Goal: Information Seeking & Learning: Learn about a topic

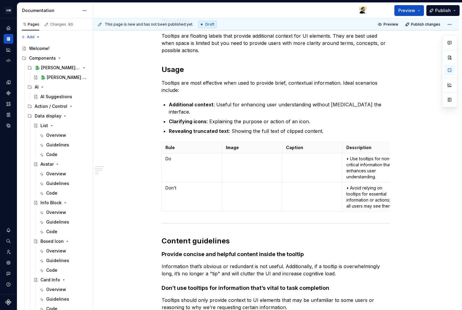
scroll to position [103, 0]
click at [54, 75] on div "🐉 [PERSON_NAME] lab" at bounding box center [54, 78] width 29 height 6
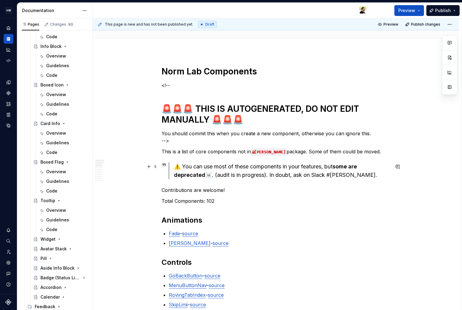
scroll to position [51, 0]
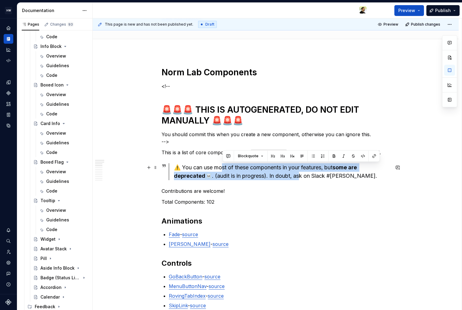
drag, startPoint x: 222, startPoint y: 170, endPoint x: 304, endPoint y: 179, distance: 82.3
click at [303, 179] on div "⚠️ You can use most of these components in your features, but some are deprecat…" at bounding box center [282, 172] width 216 height 17
click at [304, 179] on div "⚠️ You can use most of these components in your features, but some are deprecat…" at bounding box center [282, 172] width 216 height 17
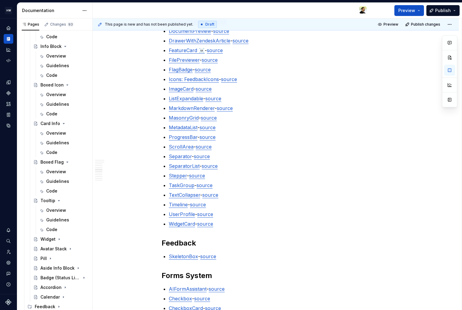
scroll to position [492, 0]
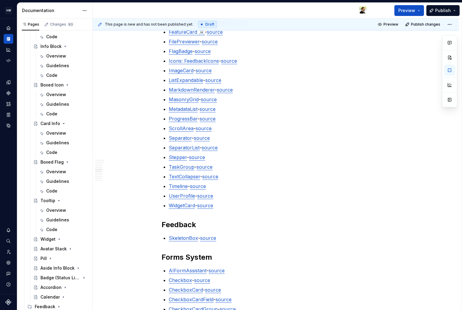
click at [204, 167] on link "source" at bounding box center [204, 167] width 16 height 6
click at [181, 166] on link "TaskGroup" at bounding box center [182, 167] width 26 height 6
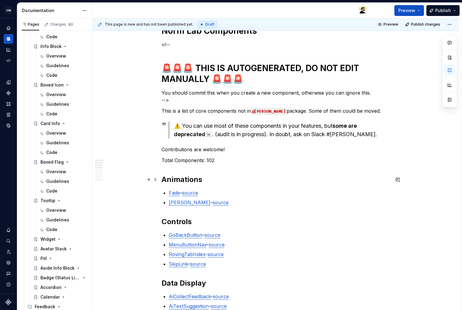
scroll to position [91, 0]
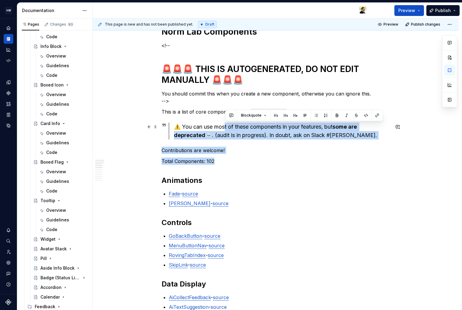
drag, startPoint x: 224, startPoint y: 125, endPoint x: 267, endPoint y: 168, distance: 60.6
click at [267, 160] on p "Total Components: 102" at bounding box center [275, 161] width 228 height 7
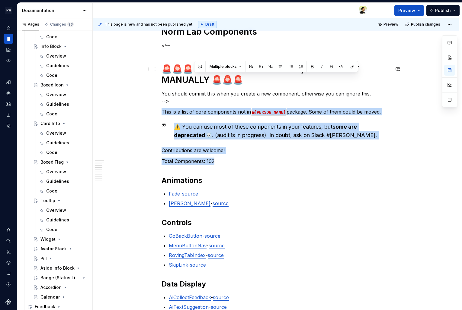
drag, startPoint x: 265, startPoint y: 160, endPoint x: 204, endPoint y: 112, distance: 77.3
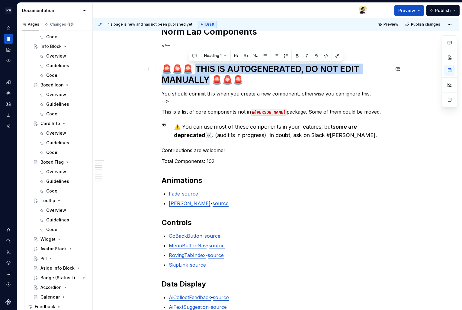
drag, startPoint x: 189, startPoint y: 67, endPoint x: 208, endPoint y: 79, distance: 22.3
click at [208, 79] on h1 "🚨🚨🚨 THIS IS AUTOGENERATED, DO NOT EDIT MANUALLY 🚨🚨🚨" at bounding box center [275, 75] width 228 height 22
copy h1 "S IS AUTOGENERATED, DO NOT EDIT MANUALLY 🚨🚨"
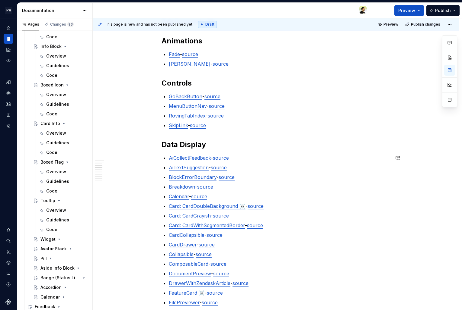
scroll to position [258, 0]
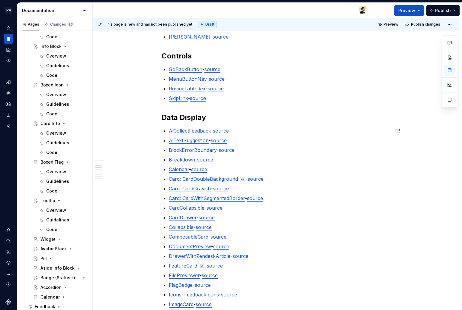
click at [195, 180] on link "Card: CardDoubleBackground ☠️" at bounding box center [207, 179] width 77 height 6
click at [219, 179] on link "Card: CardDoubleBackground ☠️" at bounding box center [207, 179] width 77 height 6
click at [207, 194] on ul "AiCollectFeedback - source AiTextSuggestion - source BlockErrorBoundary - sourc…" at bounding box center [279, 285] width 221 height 316
click at [209, 204] on ul "AiCollectFeedback - source AiTextSuggestion - source BlockErrorBoundary - sourc…" at bounding box center [279, 285] width 221 height 316
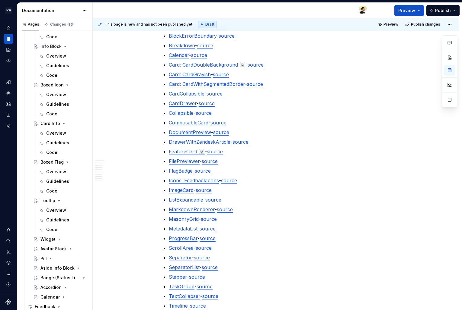
scroll to position [386, 0]
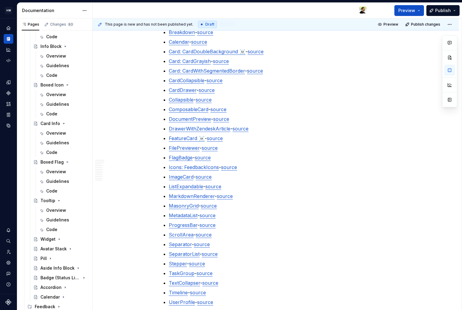
click at [189, 196] on link "MarkdownRenderer" at bounding box center [192, 196] width 46 height 6
click at [189, 215] on link "MetadataList" at bounding box center [183, 216] width 29 height 6
click at [189, 235] on link "ScrollArea" at bounding box center [181, 235] width 25 height 6
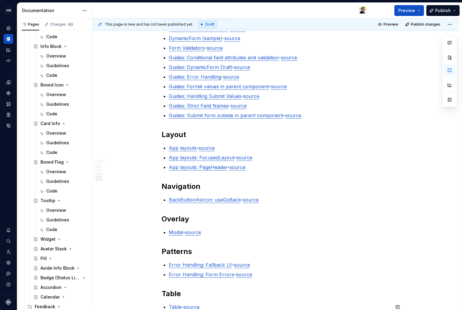
scroll to position [1260, 0]
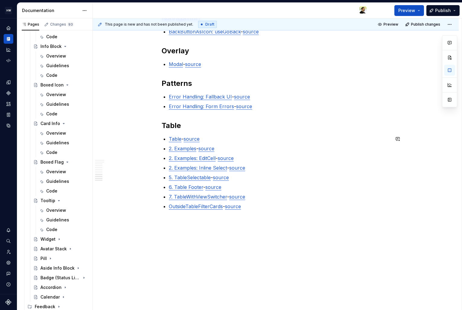
click at [186, 158] on link "2. Examples: EditCell" at bounding box center [192, 158] width 47 height 6
click at [399, 139] on button "button" at bounding box center [397, 139] width 8 height 8
click at [321, 199] on p "7. TableWithViewSwitcher - source" at bounding box center [279, 196] width 221 height 7
click at [352, 152] on ul "Table - source 2. Examples - source 2. Examples: EditCell - source 2. Examples:…" at bounding box center [279, 172] width 221 height 75
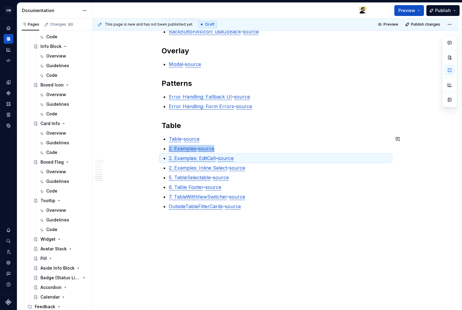
click at [214, 171] on p "2. Examples: Inline Select - source" at bounding box center [279, 167] width 221 height 7
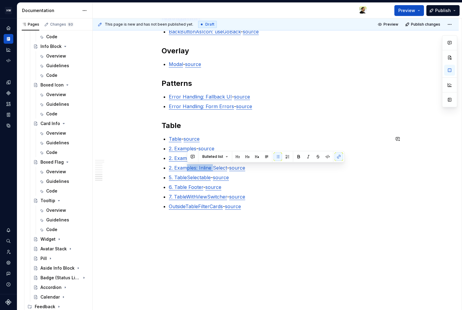
drag, startPoint x: 186, startPoint y: 169, endPoint x: 213, endPoint y: 168, distance: 27.2
click at [213, 168] on link "2. Examples: Inline Select" at bounding box center [198, 168] width 58 height 6
click at [307, 174] on p "5. TableSelectable - source" at bounding box center [279, 177] width 221 height 7
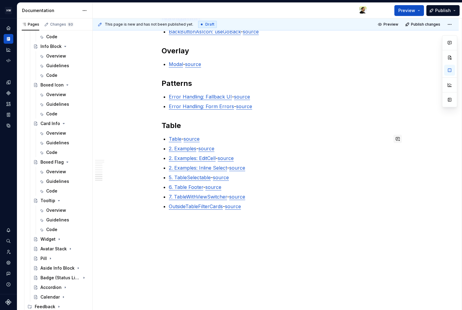
click at [398, 139] on button "button" at bounding box center [397, 139] width 8 height 8
click at [352, 196] on p "7. TableWithViewSwitcher - source" at bounding box center [279, 196] width 221 height 7
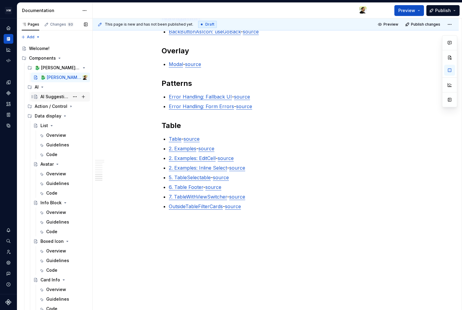
click at [47, 96] on div "AI Suggestions" at bounding box center [54, 97] width 29 height 6
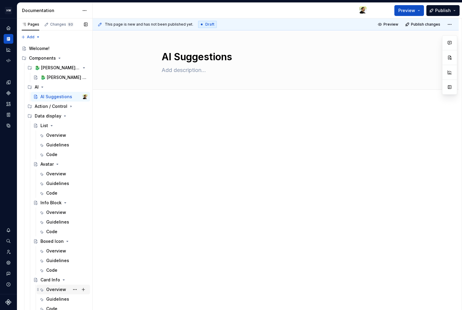
scroll to position [157, 0]
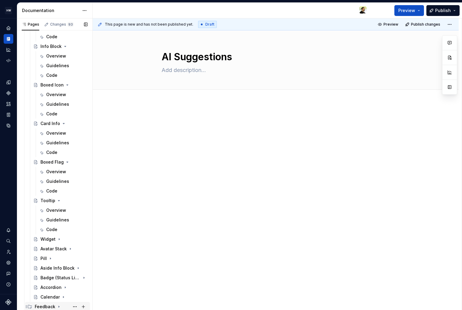
click at [60, 305] on icon "Page tree" at bounding box center [58, 307] width 5 height 5
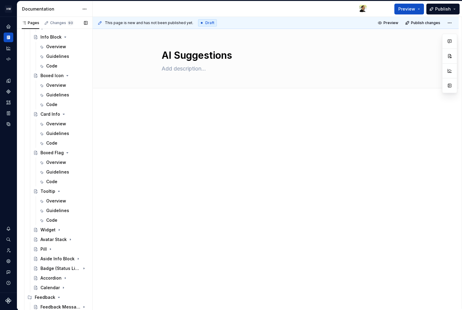
scroll to position [0, 0]
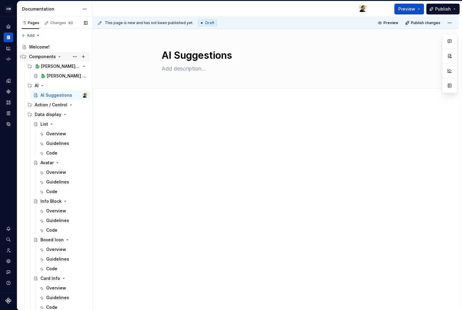
click at [47, 59] on div "Components" at bounding box center [42, 57] width 27 height 6
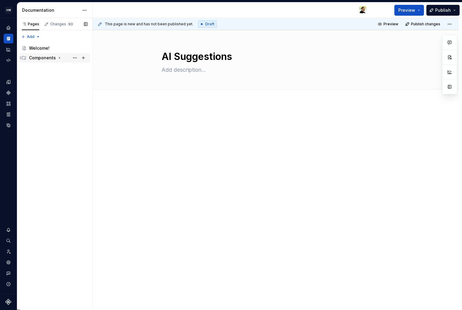
click at [47, 59] on div "Components" at bounding box center [42, 58] width 27 height 6
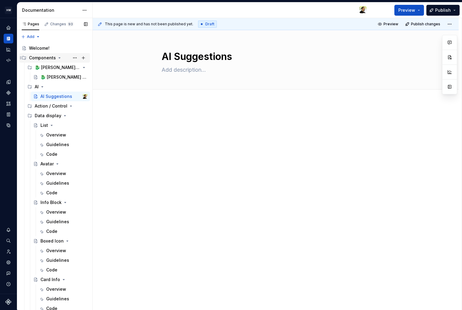
scroll to position [2, 0]
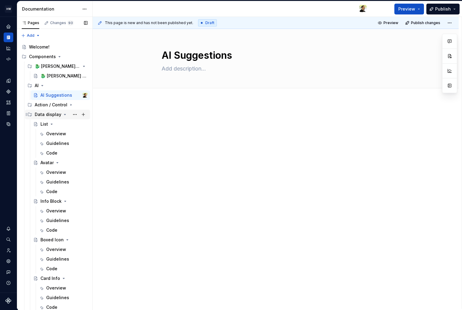
click at [56, 116] on div "Data display" at bounding box center [48, 115] width 27 height 6
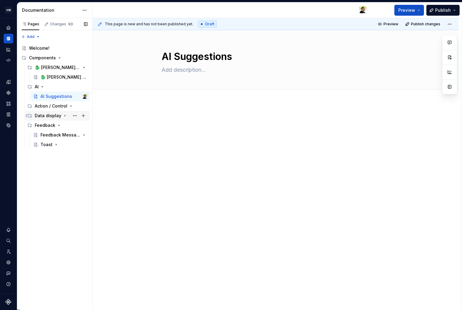
click at [56, 116] on div "Data display" at bounding box center [48, 116] width 27 height 6
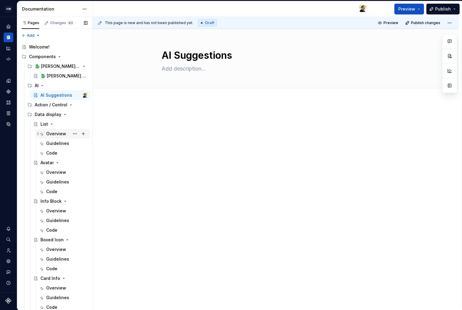
click at [55, 131] on div "Overview" at bounding box center [56, 134] width 20 height 6
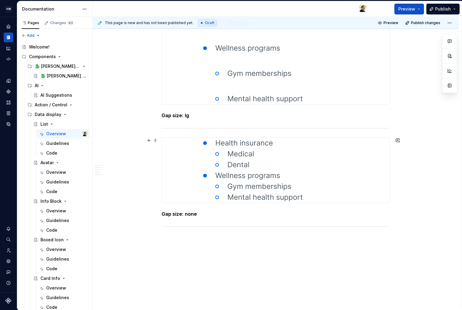
scroll to position [2587, 0]
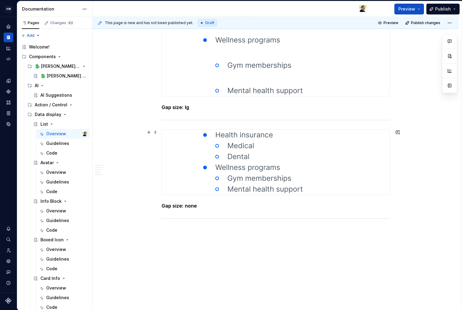
click at [196, 157] on div at bounding box center [275, 162] width 227 height 65
click at [50, 106] on div "Action / Control" at bounding box center [49, 105] width 29 height 6
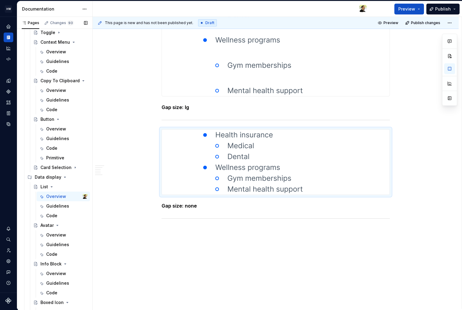
scroll to position [0, 0]
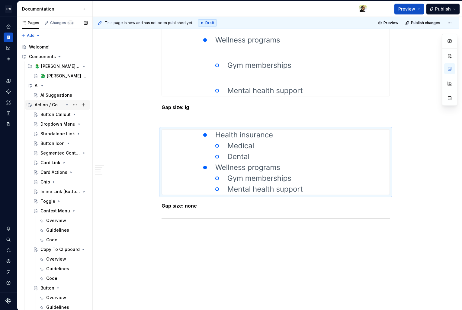
click at [47, 104] on div "Action / Control" at bounding box center [49, 105] width 29 height 6
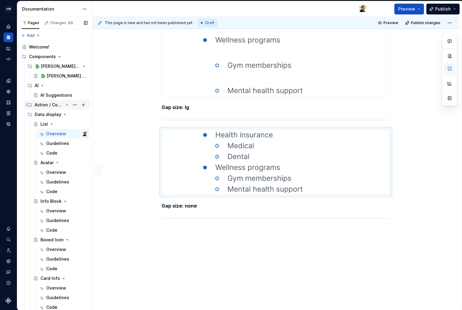
click at [47, 104] on div "Action / Control" at bounding box center [49, 105] width 29 height 6
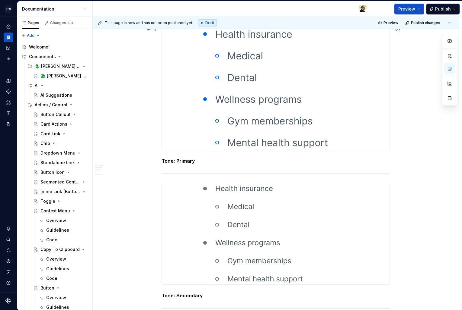
scroll to position [1484, 0]
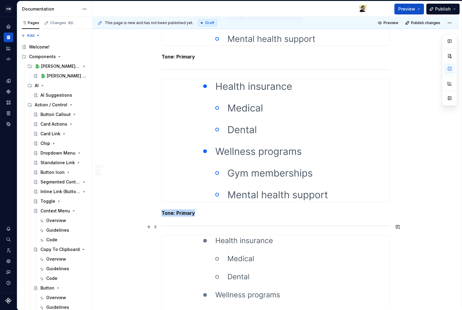
click at [213, 227] on div at bounding box center [275, 226] width 228 height 4
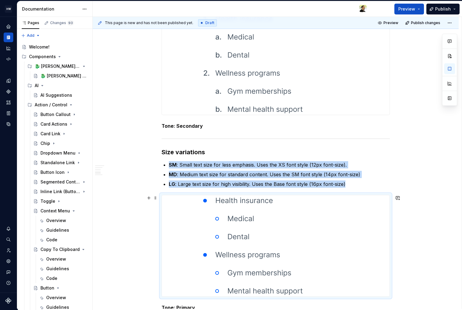
scroll to position [1086, 0]
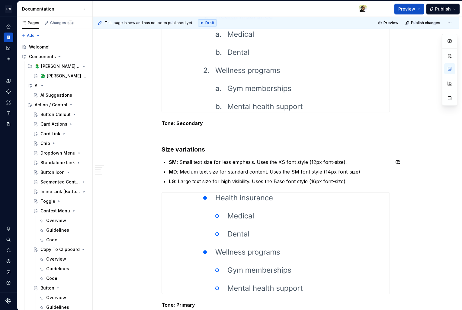
click at [185, 163] on p "SM : Small text size for less emphasis. Uses the XS font style (12px font-size)." at bounding box center [279, 162] width 221 height 7
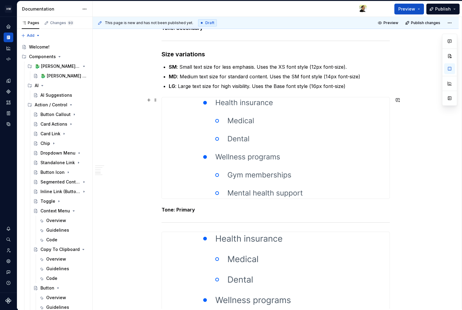
scroll to position [1183, 0]
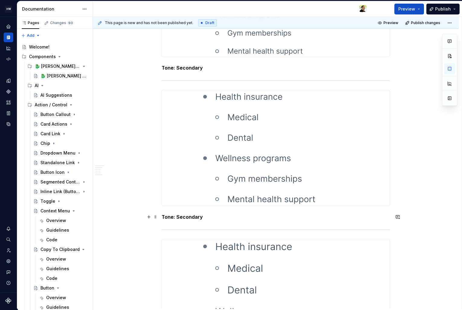
click at [202, 217] on p "Tone: Secondary" at bounding box center [275, 217] width 228 height 7
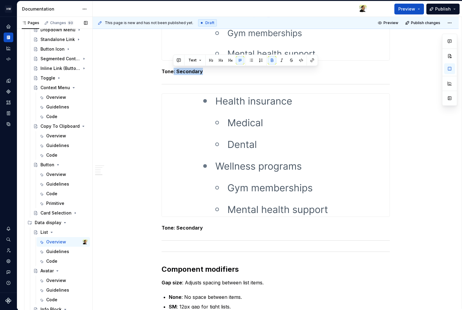
scroll to position [126, 0]
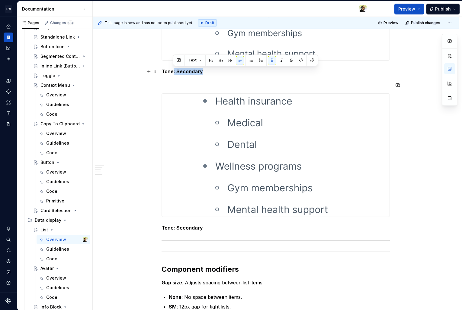
click at [178, 74] on strong "Tone: Secondary" at bounding box center [181, 71] width 41 height 6
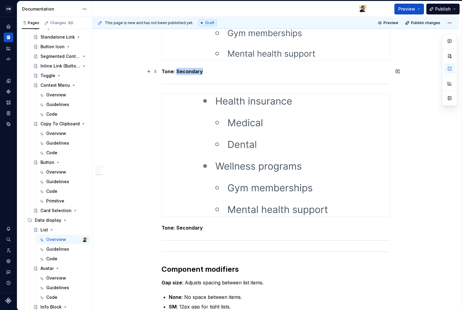
click at [178, 74] on strong "Tone: Secondary" at bounding box center [181, 71] width 41 height 6
copy strong "Tone: Secondary"
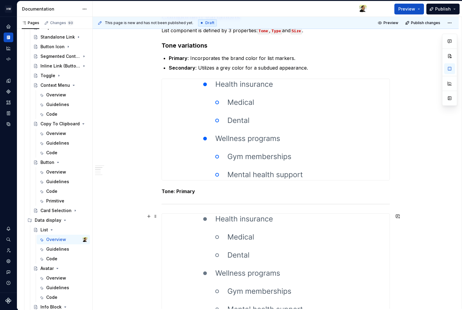
scroll to position [151, 0]
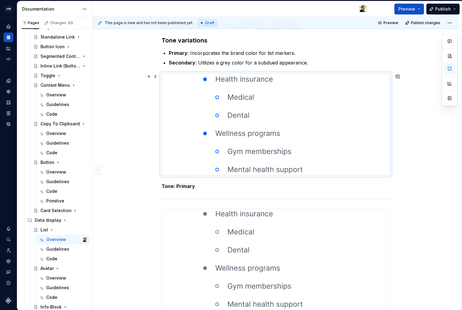
click at [184, 235] on div at bounding box center [275, 259] width 227 height 101
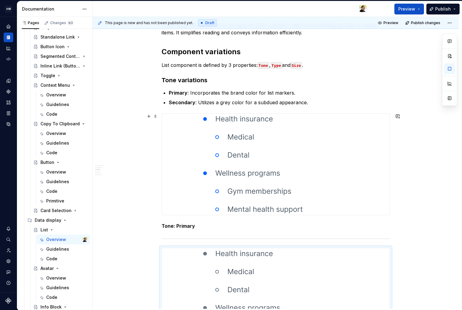
scroll to position [108, 0]
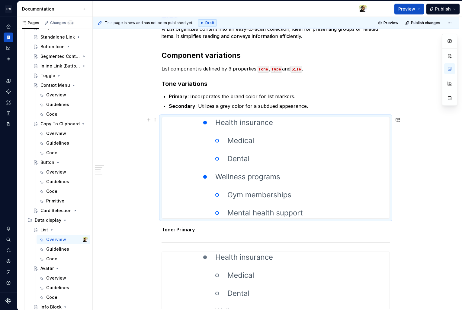
click at [192, 203] on div at bounding box center [275, 167] width 227 height 101
click at [192, 231] on strong "Tone: Primary" at bounding box center [177, 230] width 33 height 6
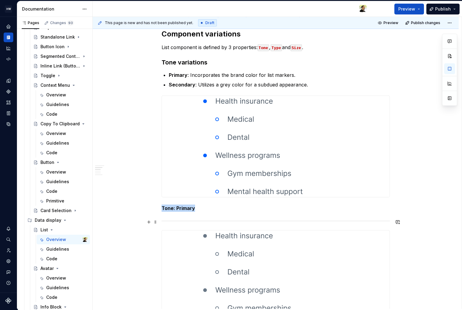
click at [195, 222] on div at bounding box center [275, 221] width 228 height 4
click at [195, 240] on div at bounding box center [275, 281] width 227 height 101
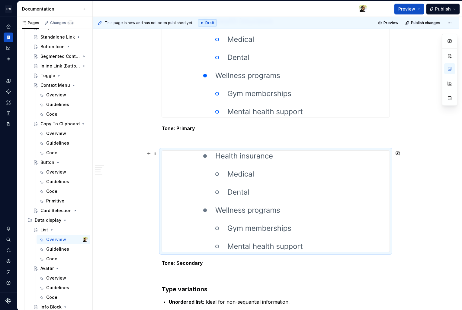
scroll to position [213, 0]
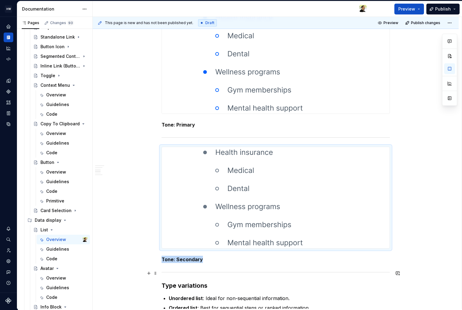
click at [179, 272] on hr at bounding box center [275, 272] width 228 height 0
click at [209, 228] on img at bounding box center [275, 197] width 145 height 101
click at [229, 99] on img at bounding box center [275, 62] width 145 height 101
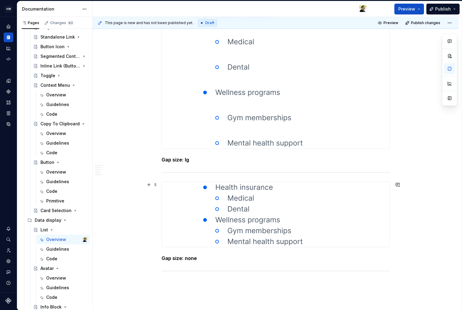
scroll to position [2535, 0]
click at [228, 195] on img at bounding box center [275, 214] width 145 height 65
click at [230, 139] on img at bounding box center [275, 80] width 145 height 138
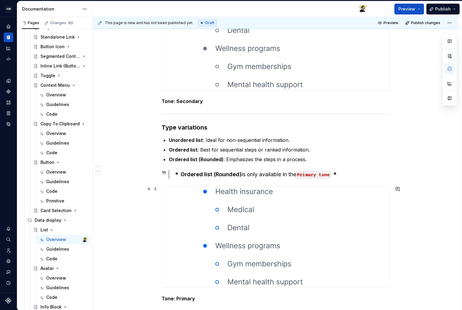
scroll to position [389, 0]
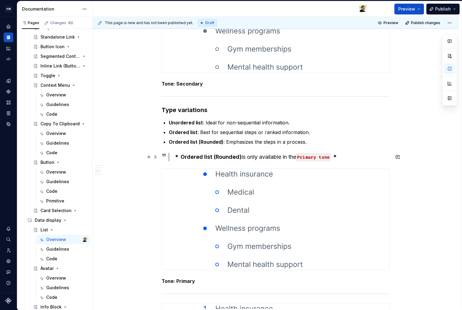
click at [207, 158] on strong "＊ Ordered list (Rounded)" at bounding box center [208, 157] width 68 height 6
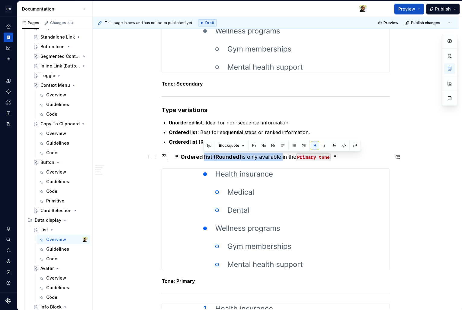
drag, startPoint x: 207, startPoint y: 158, endPoint x: 287, endPoint y: 154, distance: 79.8
click at [286, 154] on div "＊ Ordered list (Rounded) is only available in the Primary tone ＊" at bounding box center [282, 157] width 216 height 8
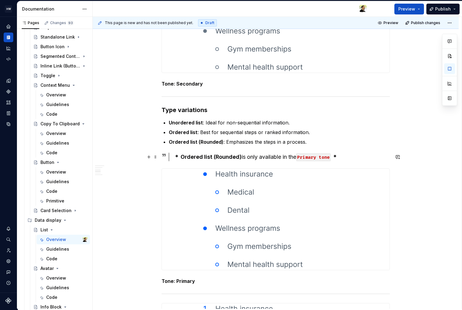
click at [214, 160] on strong "＊ Ordered list (Rounded)" at bounding box center [208, 157] width 68 height 6
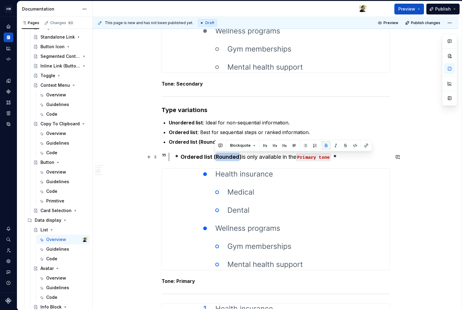
click at [214, 160] on strong "＊ Ordered list (Rounded)" at bounding box center [208, 157] width 68 height 6
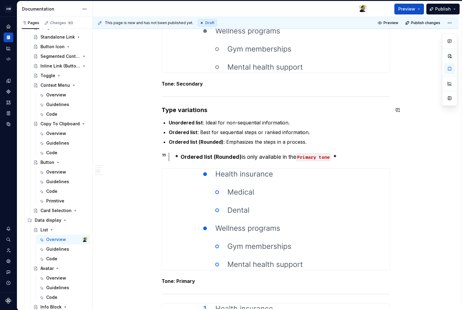
click at [19, 4] on div "Documentation" at bounding box center [54, 9] width 75 height 16
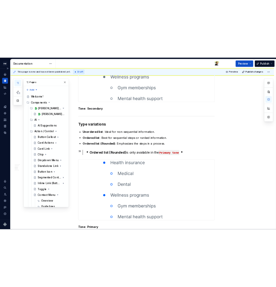
scroll to position [0, 0]
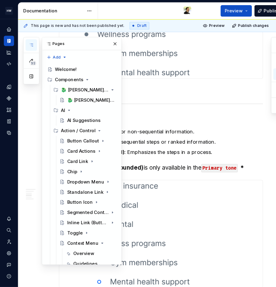
click at [26, 42] on button "button" at bounding box center [29, 42] width 11 height 11
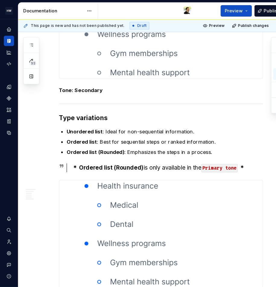
scroll to position [513, 0]
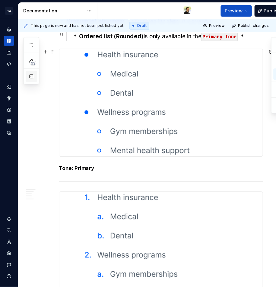
click at [30, 73] on button "button" at bounding box center [29, 72] width 11 height 11
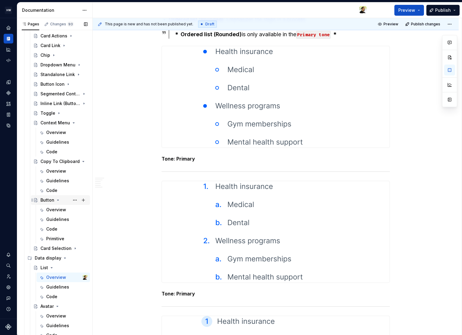
scroll to position [91, 0]
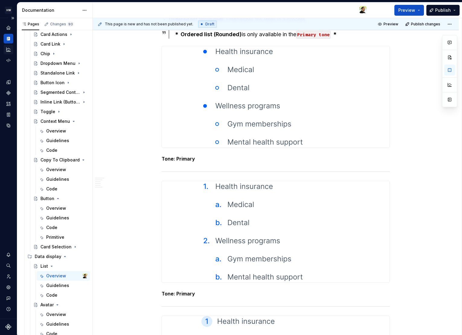
click at [11, 45] on div "Analytics" at bounding box center [9, 50] width 10 height 10
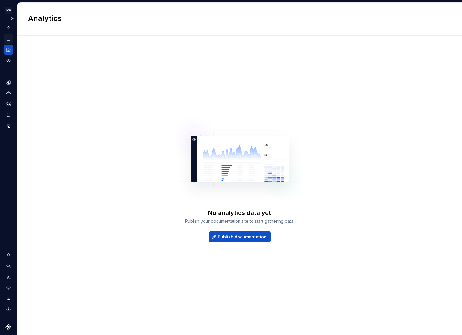
click at [11, 38] on icon "Documentation" at bounding box center [8, 38] width 5 height 5
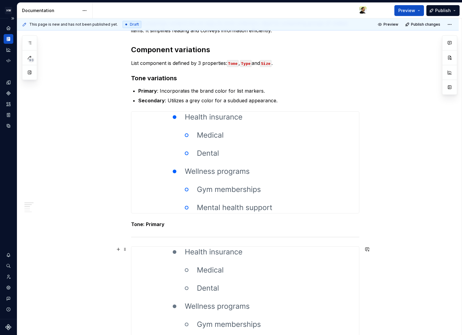
scroll to position [119, 0]
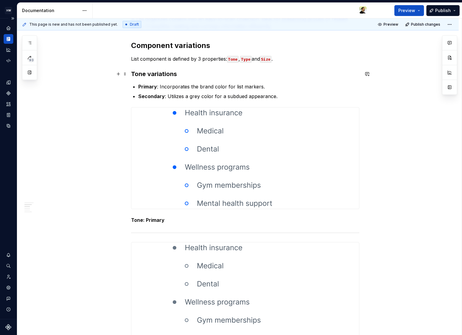
drag, startPoint x: 28, startPoint y: 72, endPoint x: 44, endPoint y: 157, distance: 86.9
click at [28, 72] on button "button" at bounding box center [29, 72] width 11 height 11
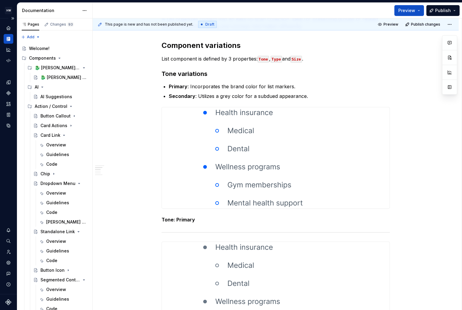
type textarea "*"
